Goal: Check status: Check status

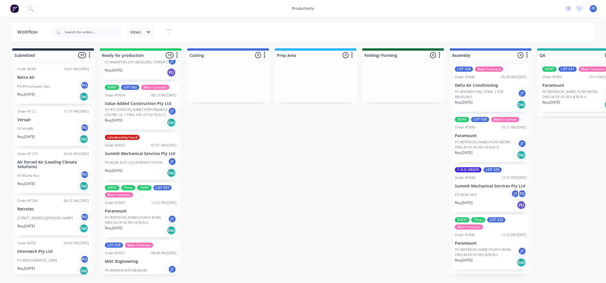
scroll to position [95, 0]
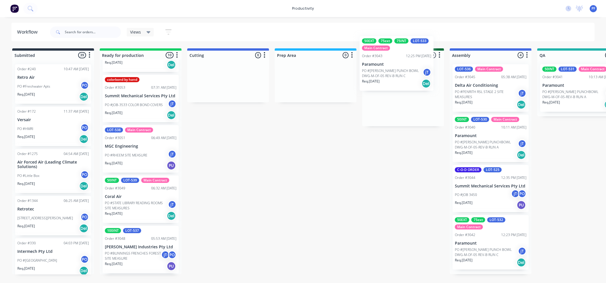
drag, startPoint x: 136, startPoint y: 162, endPoint x: 394, endPoint y: 74, distance: 273.3
click at [394, 74] on div "Submitted 39 Order #240 10:47 AM [DATE] Retro Air PO #Freshwater Apts PO Req. […" at bounding box center [552, 161] width 1112 height 226
